Goal: Task Accomplishment & Management: Use online tool/utility

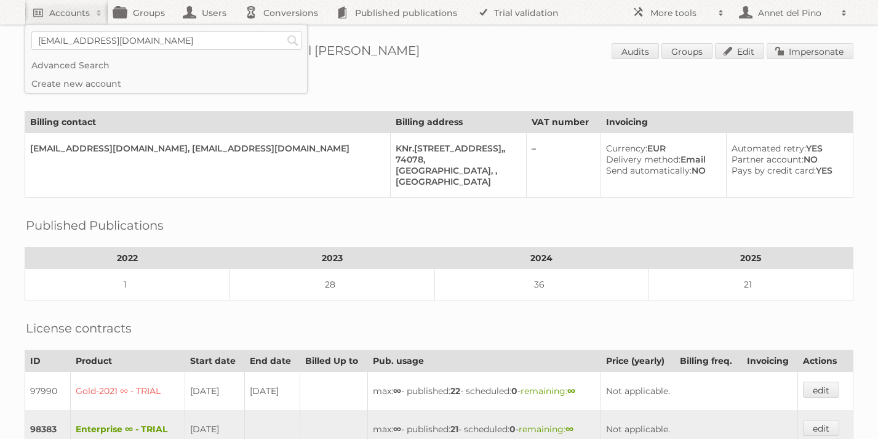
type input"] "[EMAIL_ADDRESS][DOMAIN_NAME]"
click at [284, 31] on input "Search" at bounding box center [293, 40] width 18 height 18
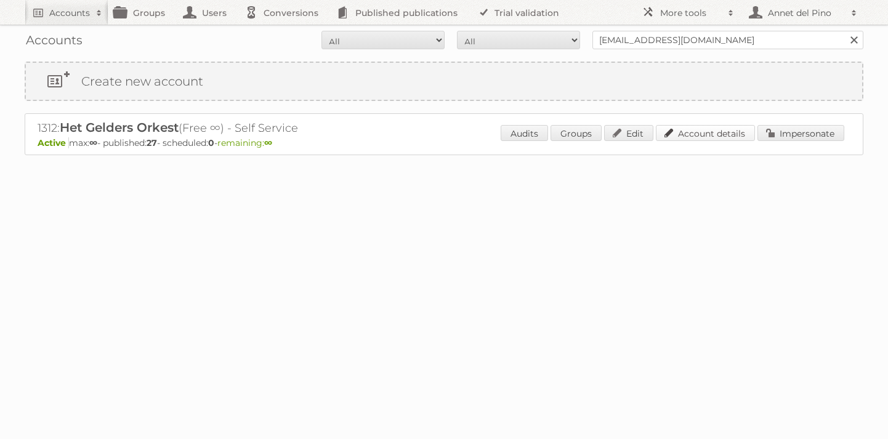
click at [687, 130] on link "Account details" at bounding box center [705, 133] width 99 height 16
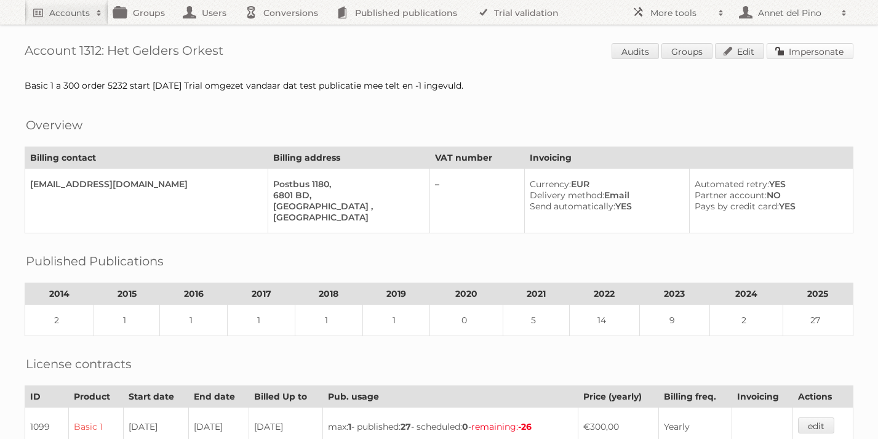
click at [808, 44] on link "Impersonate" at bounding box center [810, 51] width 87 height 16
